Goal: Task Accomplishment & Management: Manage account settings

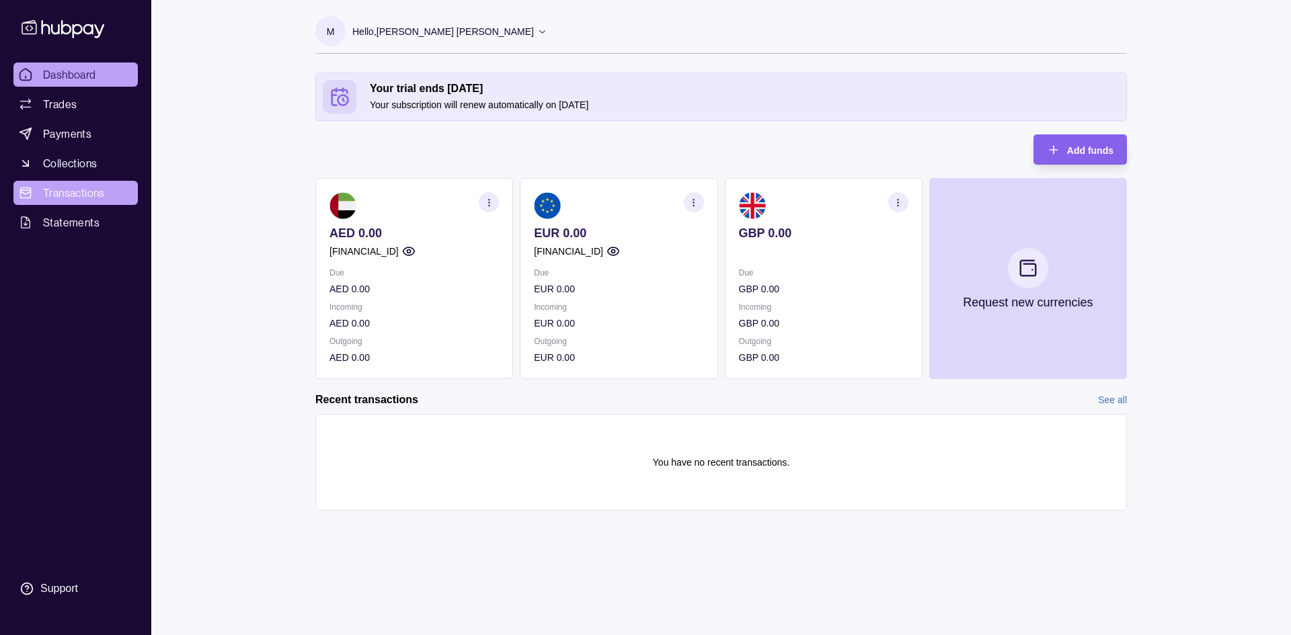
click at [99, 190] on span "Transactions" at bounding box center [74, 193] width 62 height 16
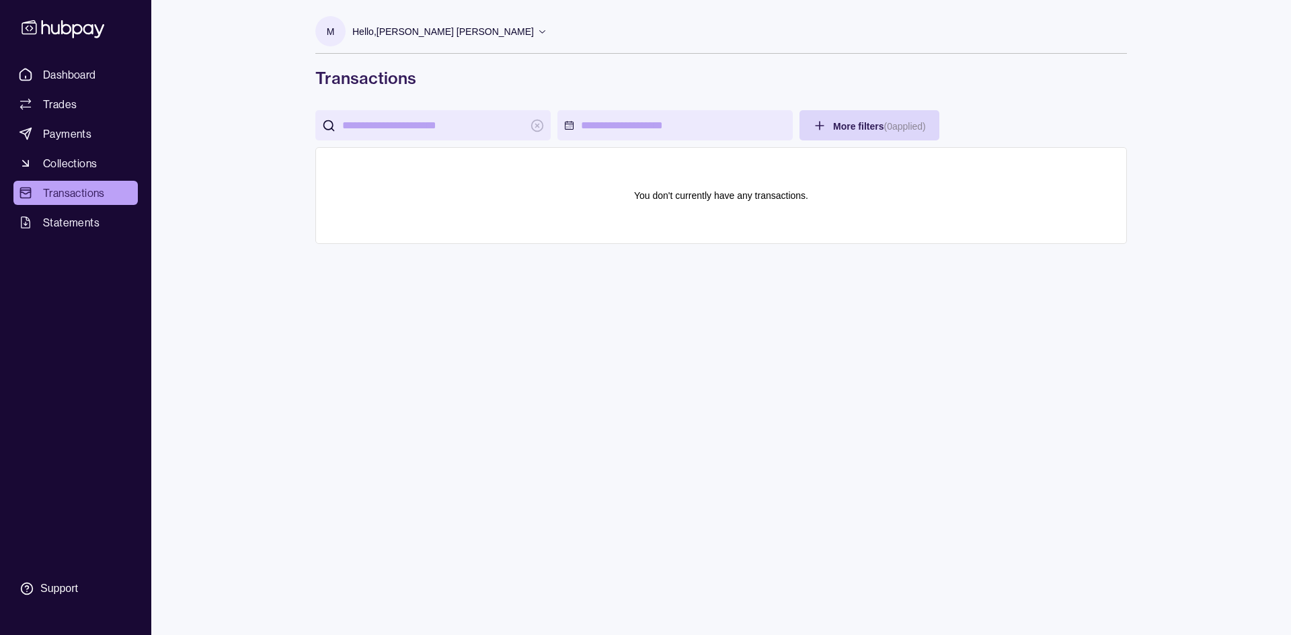
click at [90, 151] on ul "Dashboard Trades Payments Collections Transactions Statements" at bounding box center [75, 149] width 124 height 172
click at [81, 148] on ul "Dashboard Trades Payments Collections Transactions Statements" at bounding box center [75, 149] width 124 height 172
click at [75, 168] on span "Collections" at bounding box center [70, 163] width 54 height 16
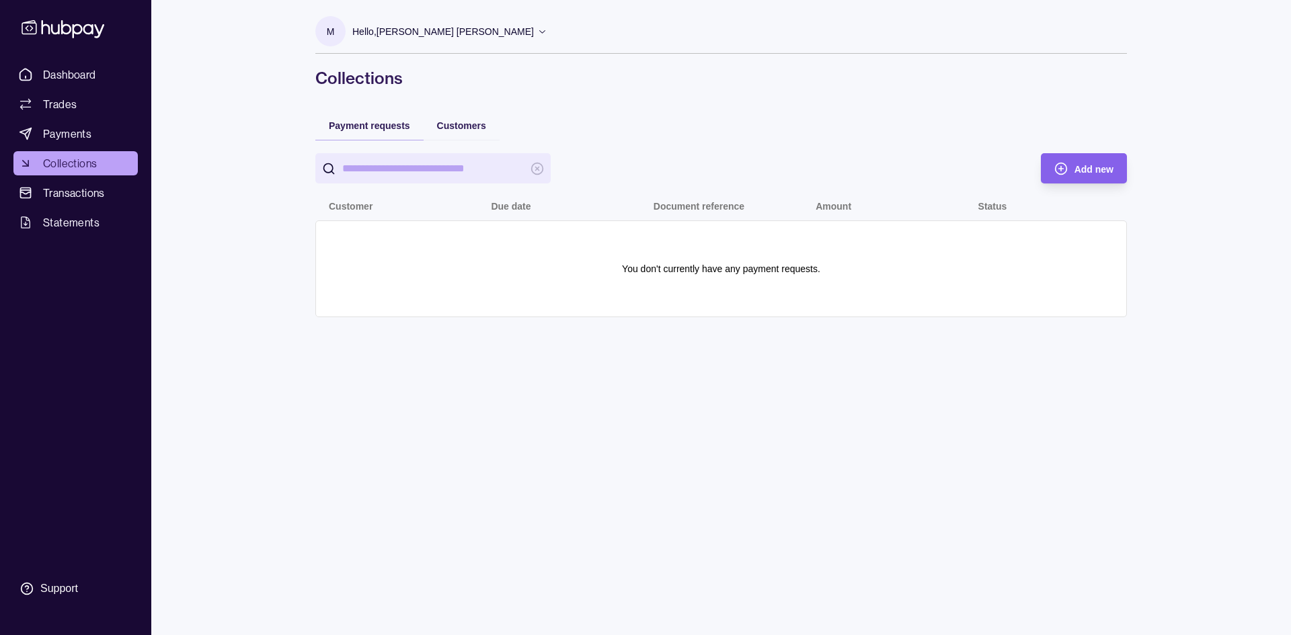
drag, startPoint x: 75, startPoint y: 168, endPoint x: 147, endPoint y: 110, distance: 92.7
click at [173, 110] on div "Dashboard Trades Payments Collections Transactions Statements Support M Hello, …" at bounding box center [645, 317] width 1291 height 635
click at [67, 132] on span "Payments" at bounding box center [67, 134] width 48 height 16
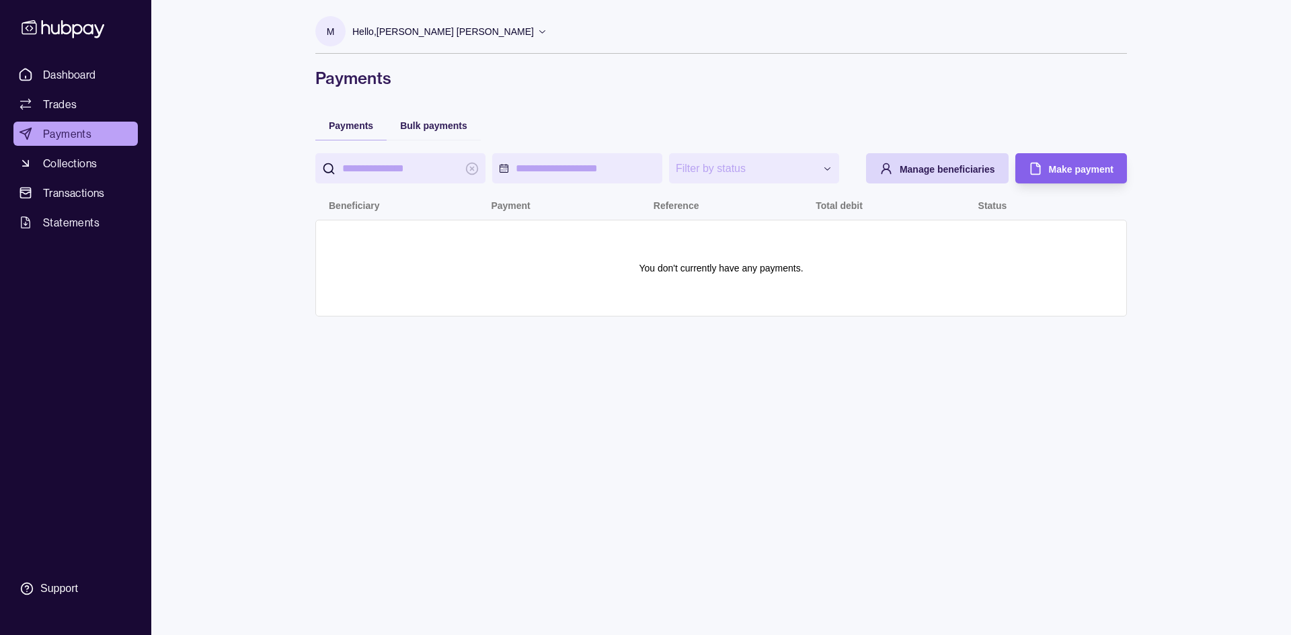
click at [73, 106] on span "Trades" at bounding box center [60, 104] width 34 height 16
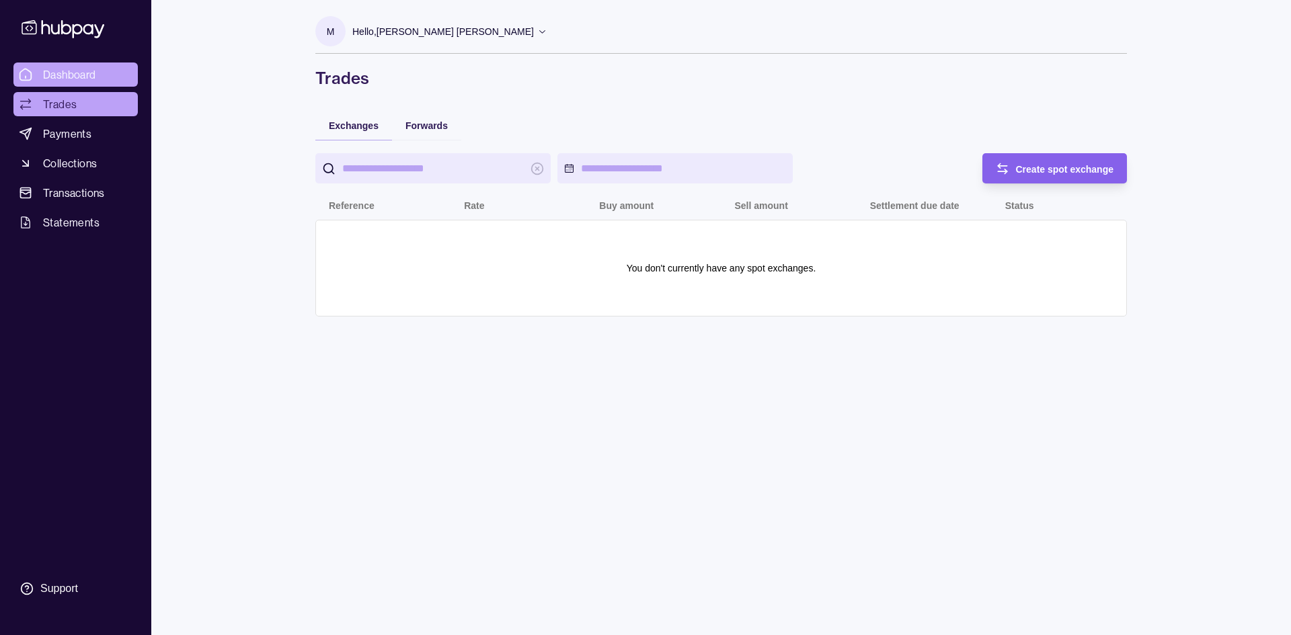
click at [82, 75] on span "Dashboard" at bounding box center [69, 75] width 53 height 16
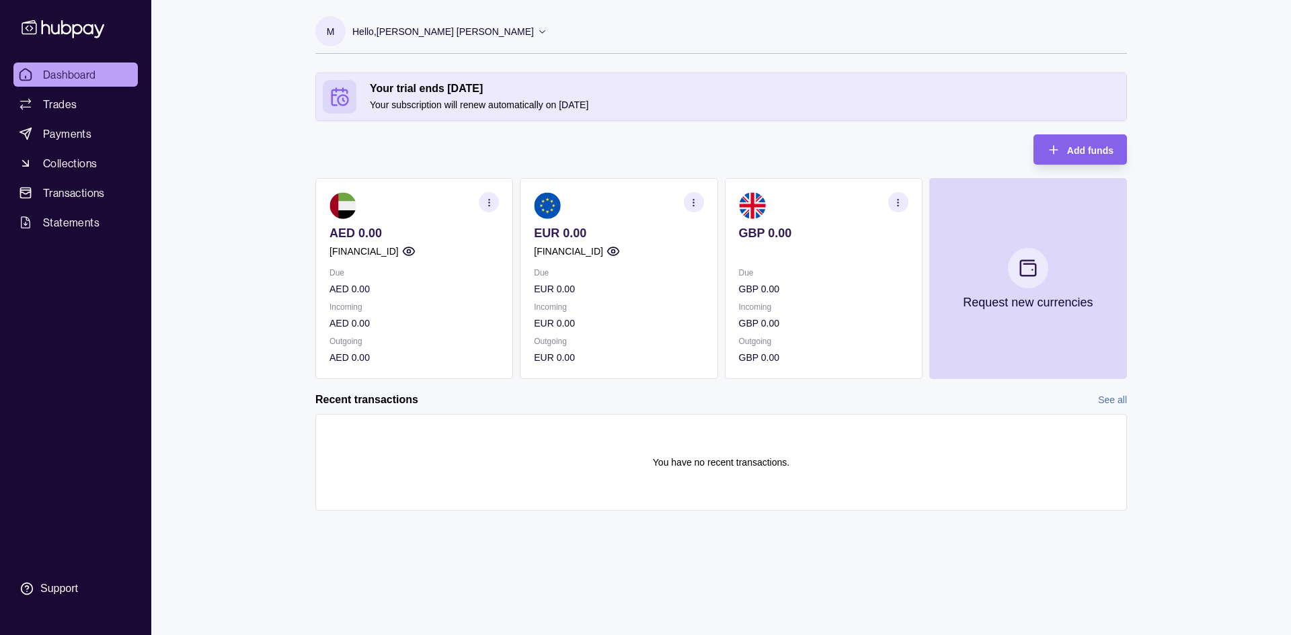
click at [461, 29] on p "Hello, [PERSON_NAME] [PERSON_NAME]" at bounding box center [443, 31] width 182 height 15
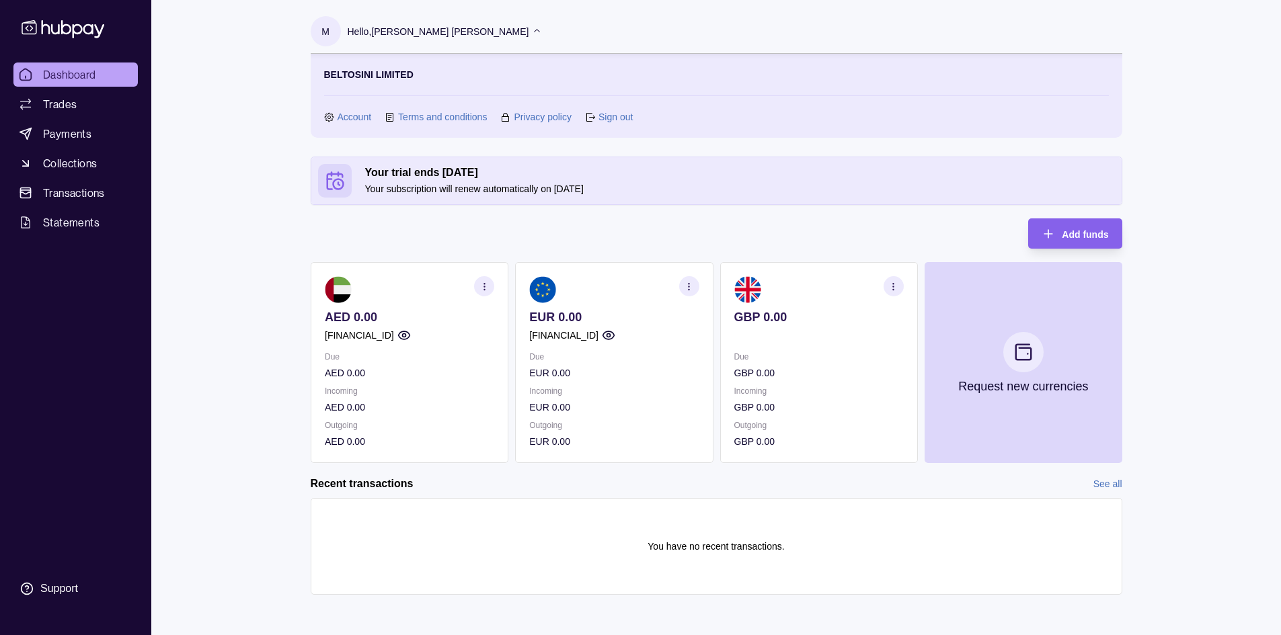
click at [346, 116] on link "Account" at bounding box center [355, 117] width 34 height 15
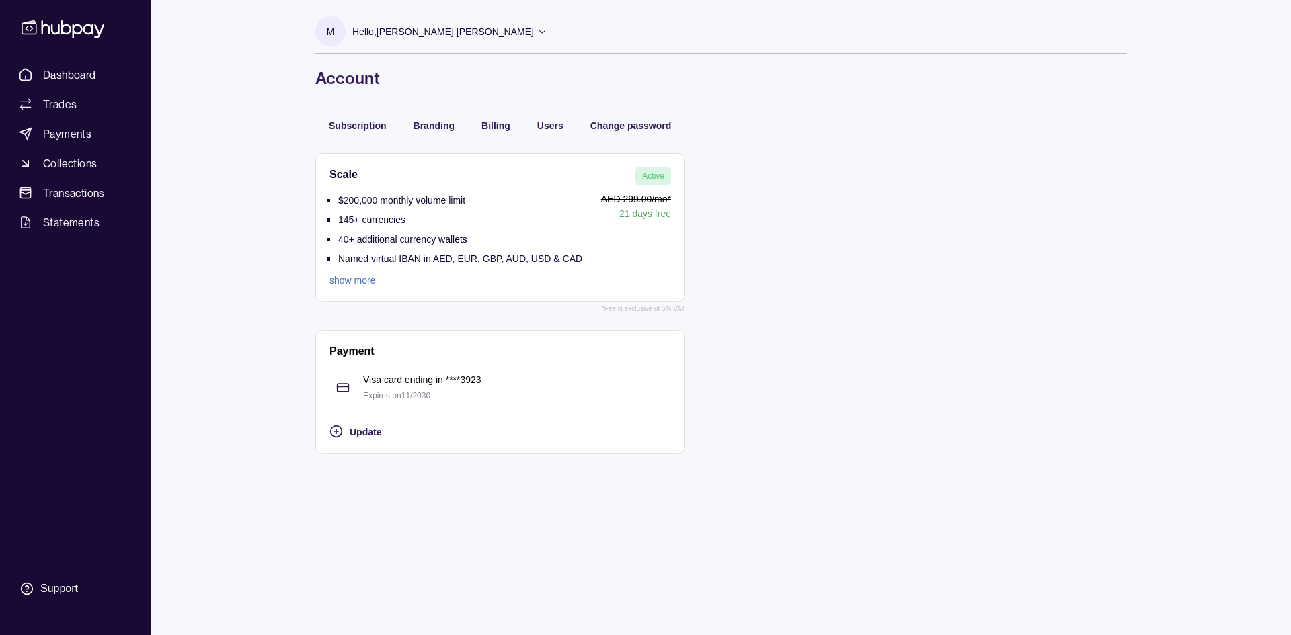
click at [263, 190] on div "Dashboard Trades Payments Collections Transactions Statements Support M Hello, …" at bounding box center [645, 317] width 1291 height 635
click at [252, 187] on div "Dashboard Trades Payments Collections Transactions Statements Support M Hello, …" at bounding box center [645, 317] width 1291 height 635
click at [341, 280] on link "show more" at bounding box center [455, 280] width 253 height 15
click at [258, 260] on div "Dashboard Trades Payments Collections Transactions Statements Support M Hello, …" at bounding box center [645, 317] width 1291 height 635
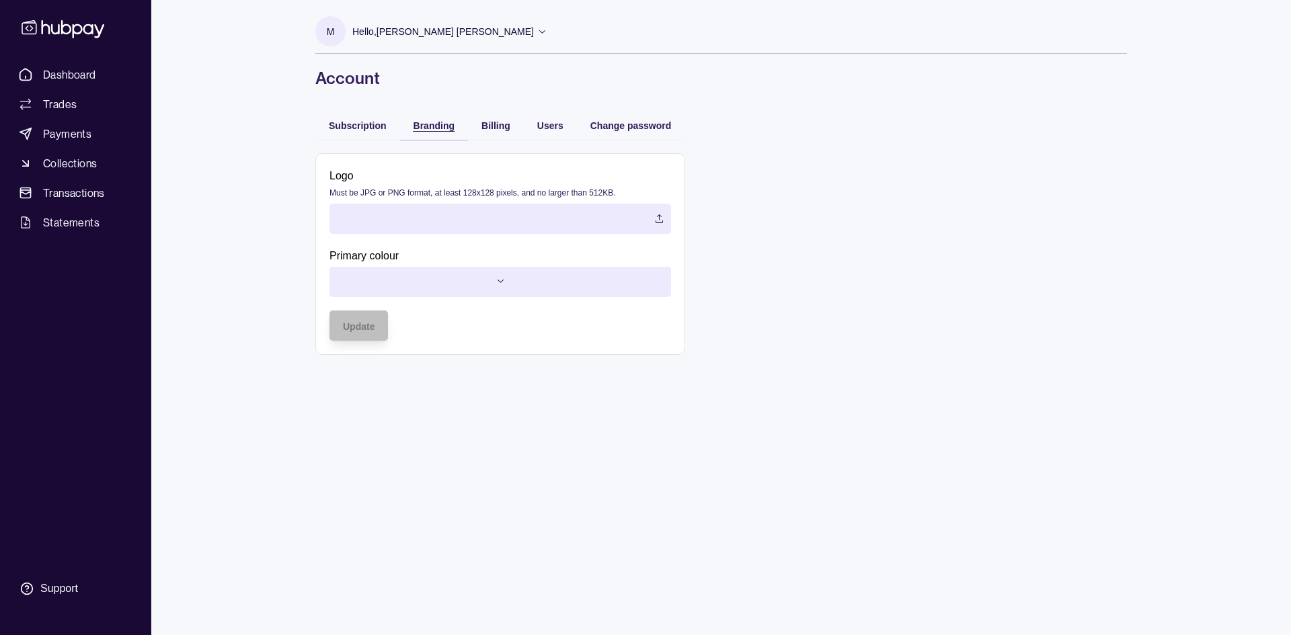
click at [430, 121] on span "Branding" at bounding box center [434, 125] width 41 height 11
click at [500, 131] on div "Billing" at bounding box center [495, 125] width 29 height 16
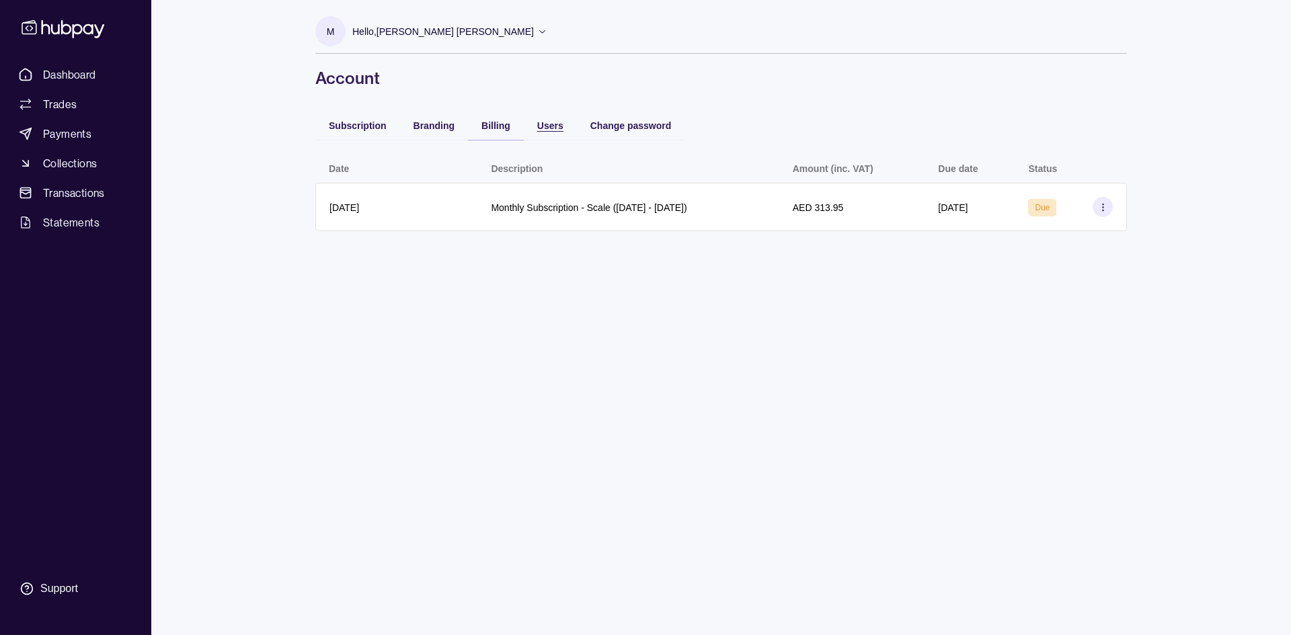
click at [551, 130] on span "Users" at bounding box center [550, 125] width 26 height 11
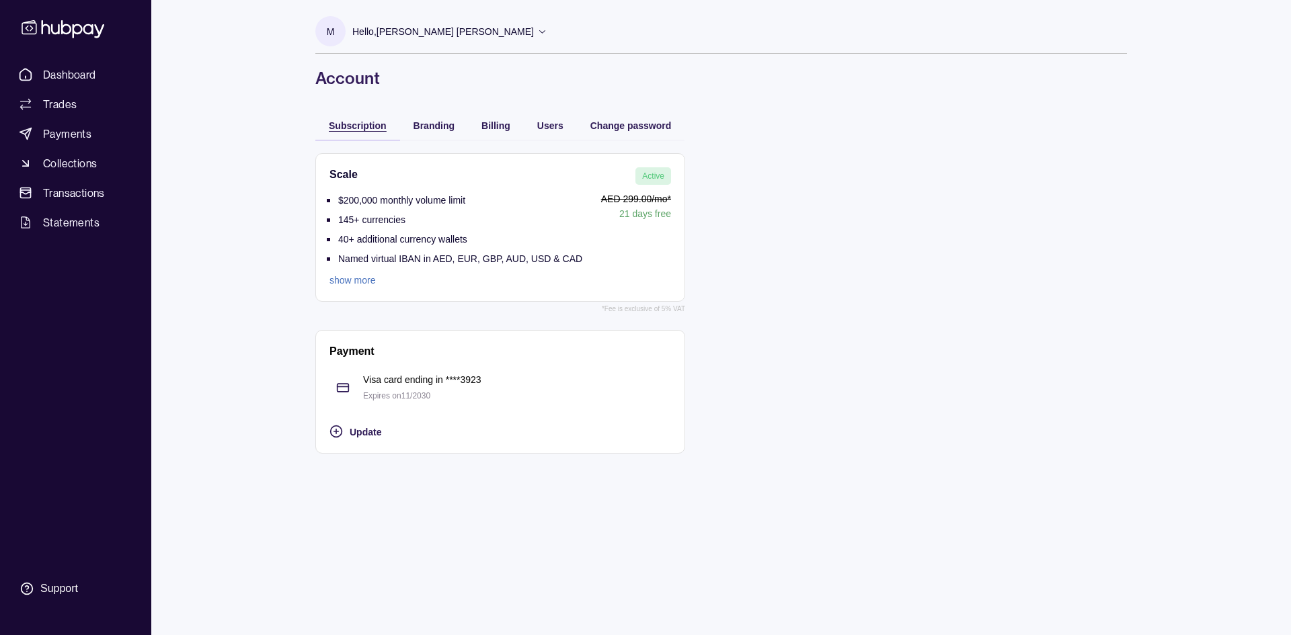
click at [353, 121] on span "Subscription" at bounding box center [358, 125] width 58 height 11
